Goal: Information Seeking & Learning: Learn about a topic

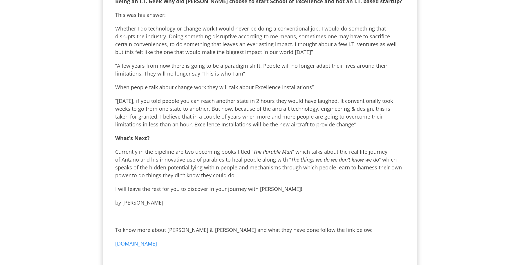
scroll to position [450, 0]
drag, startPoint x: 159, startPoint y: 96, endPoint x: 172, endPoint y: 96, distance: 13.6
click at [172, 97] on p "“200 years ago, if you told people you can reach another state in 2 hours they …" at bounding box center [260, 112] width 290 height 31
click at [181, 120] on p "“200 years ago, if you told people you can reach another state in 2 hours they …" at bounding box center [260, 112] width 290 height 31
click at [145, 240] on link "www.antanoharini.com" at bounding box center [136, 243] width 42 height 7
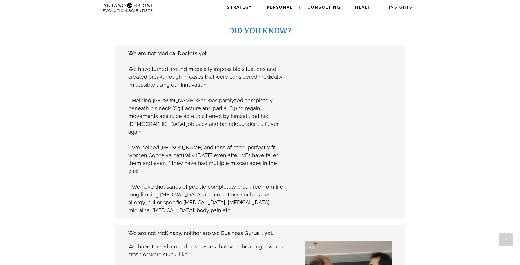
scroll to position [433, 0]
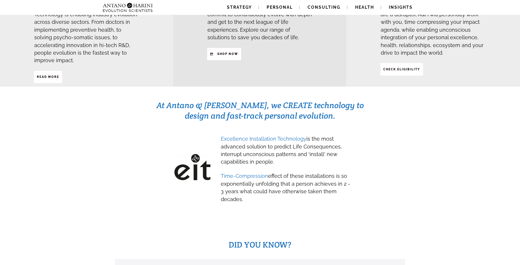
scroll to position [0, 0]
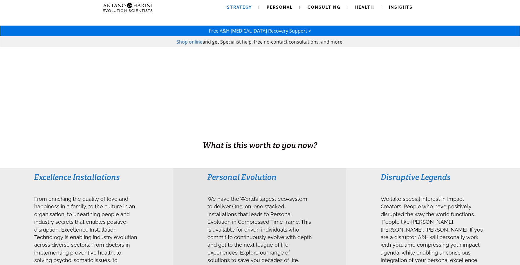
click at [239, 8] on span "Strategy" at bounding box center [239, 7] width 25 height 5
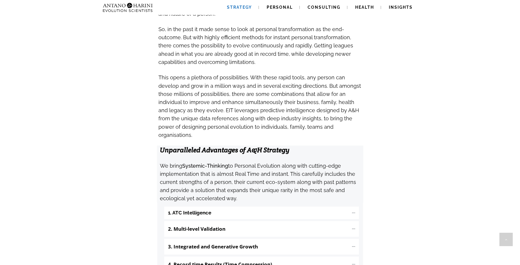
scroll to position [503, 0]
click at [371, 8] on span "Health" at bounding box center [364, 7] width 19 height 5
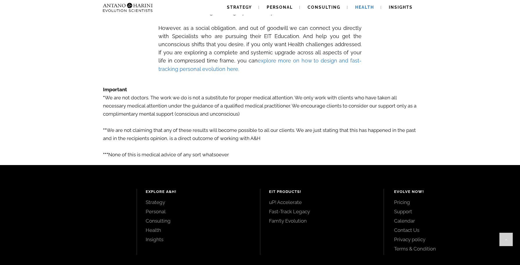
scroll to position [960, 0]
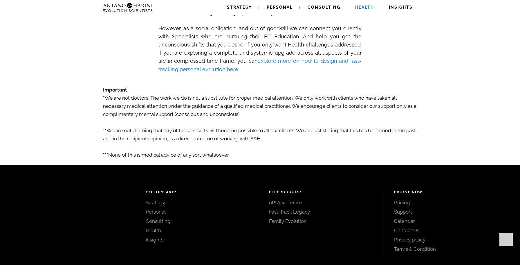
click at [303, 58] on link "explore more on how to design and fast-tracking personal evolution here." at bounding box center [260, 65] width 203 height 14
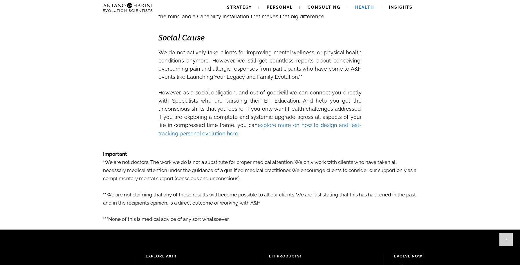
scroll to position [896, 0]
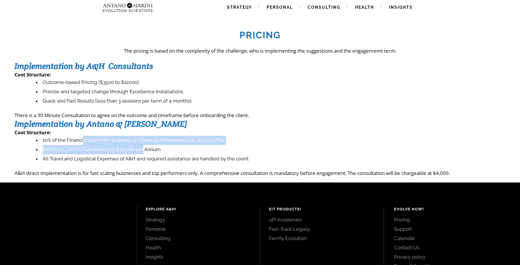
drag, startPoint x: 83, startPoint y: 140, endPoint x: 169, endPoint y: 145, distance: 85.8
click at [169, 145] on ul "10% of the Financial Gain from Business or Personal Achievement as Success Fee …" at bounding box center [262, 150] width 485 height 28
click at [175, 153] on li "Retainer Fee starting at $40,000 per Annum" at bounding box center [271, 149] width 470 height 9
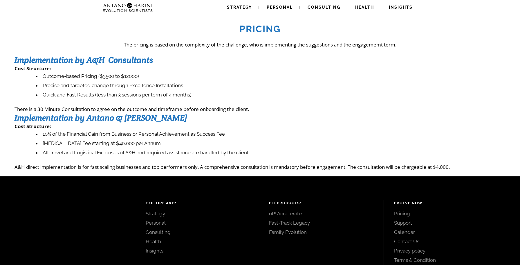
scroll to position [7, 0]
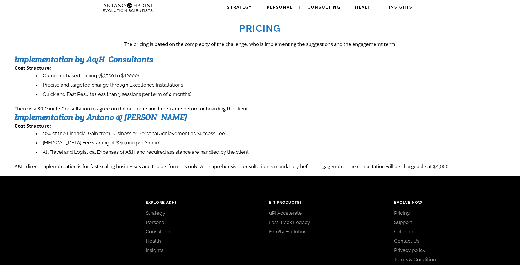
click at [177, 161] on div "Pricing The pricing is based on the complexity of the challenge, who is impleme…" at bounding box center [260, 92] width 491 height 153
drag, startPoint x: 147, startPoint y: 152, endPoint x: 195, endPoint y: 155, distance: 48.3
click at [195, 155] on li "All Travel and Logistical Expenses of A&H and required assistance are handled b…" at bounding box center [271, 151] width 470 height 9
click at [279, 157] on div "Pricing The pricing is based on the complexity of the challenge, who is impleme…" at bounding box center [260, 92] width 491 height 153
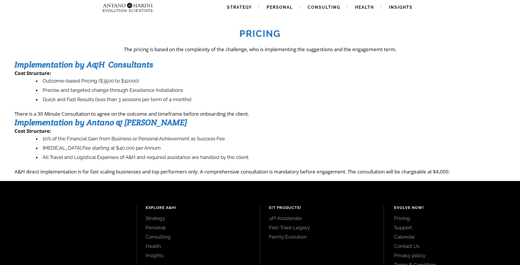
scroll to position [0, 0]
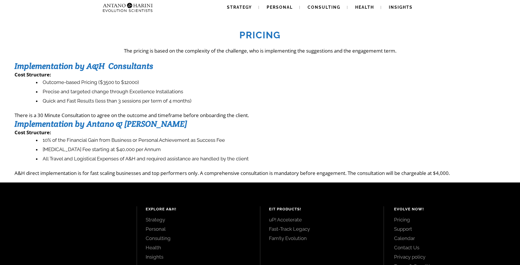
click at [146, 10] on img at bounding box center [127, 7] width 55 height 15
